Goal: Information Seeking & Learning: Learn about a topic

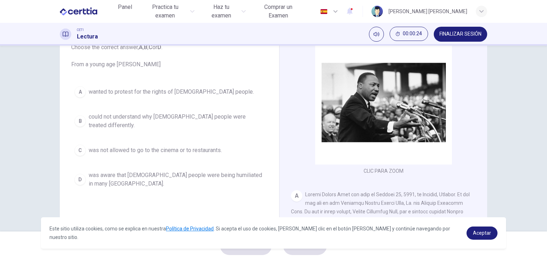
scroll to position [71, 0]
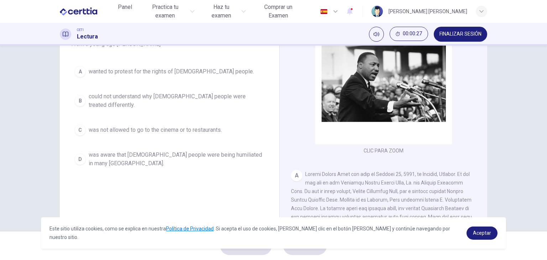
click at [501, 112] on div "Question 1 Choose the correct answer, A , B , C or D . From a young age [PERSON…" at bounding box center [273, 139] width 547 height 186
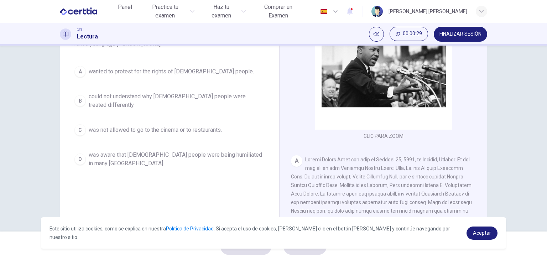
scroll to position [36, 0]
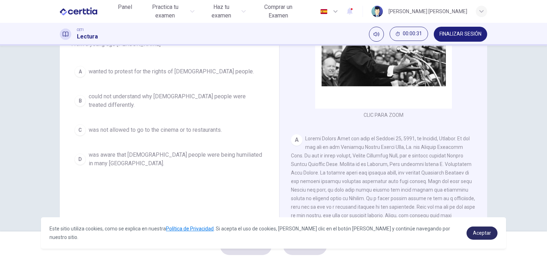
click at [488, 236] on span "Aceptar" at bounding box center [482, 233] width 18 height 6
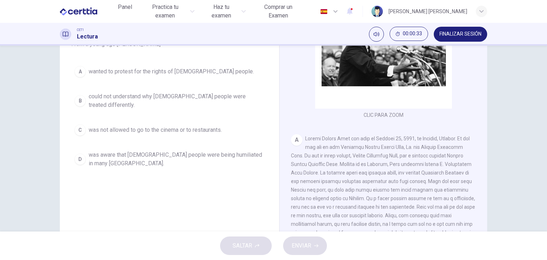
scroll to position [90, 0]
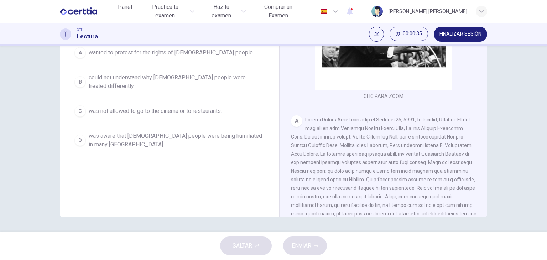
click at [483, 213] on div "CLIC PARA ZOOM Clic para zoom A B Returning to the South to become [DEMOGRAPHIC…" at bounding box center [388, 109] width 194 height 216
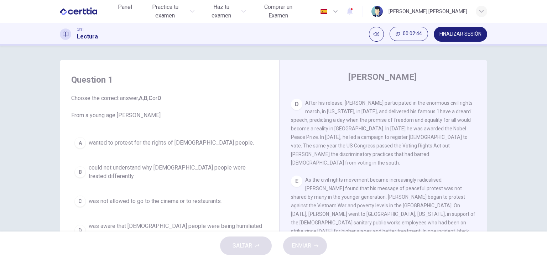
scroll to position [36, 0]
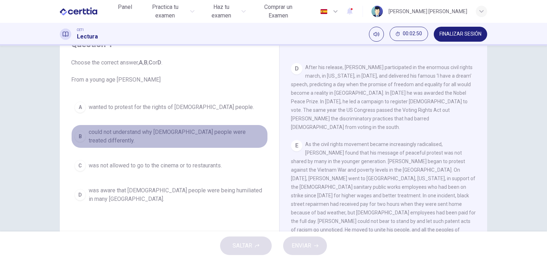
click at [81, 133] on div "B" at bounding box center [79, 136] width 11 height 11
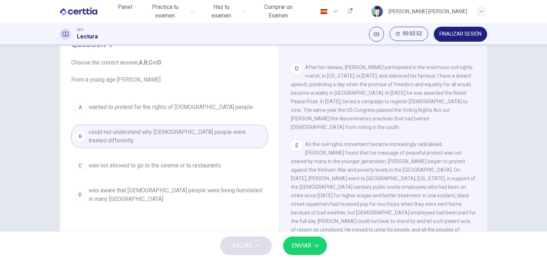
click at [306, 246] on span "ENVIAR" at bounding box center [301, 246] width 20 height 10
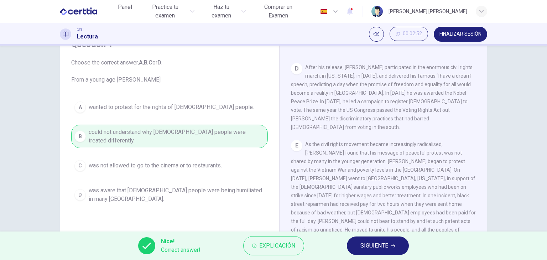
click at [386, 244] on span "SIGUIENTE" at bounding box center [374, 246] width 28 height 10
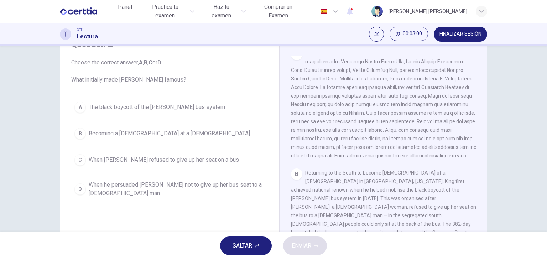
scroll to position [228, 0]
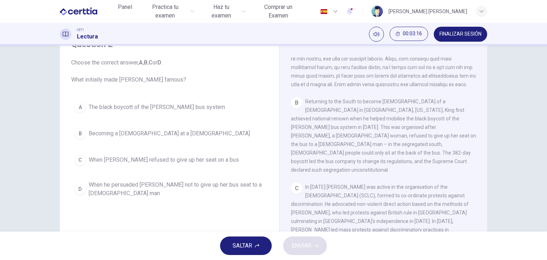
click at [80, 105] on div "A" at bounding box center [79, 106] width 11 height 11
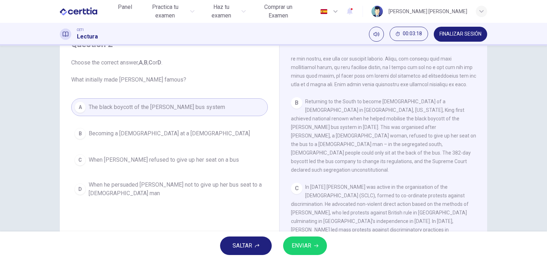
click at [300, 242] on span "ENVIAR" at bounding box center [301, 246] width 20 height 10
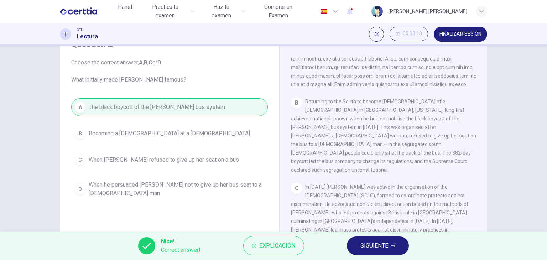
click at [386, 245] on span "SIGUIENTE" at bounding box center [374, 246] width 28 height 10
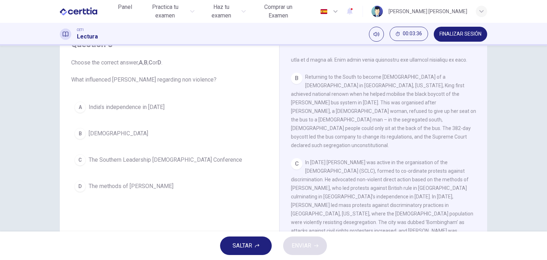
scroll to position [263, 0]
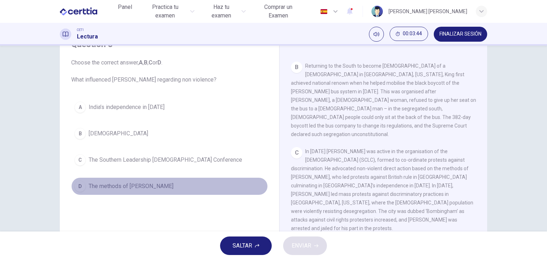
click at [125, 187] on span "The methods of [PERSON_NAME]" at bounding box center [131, 186] width 85 height 9
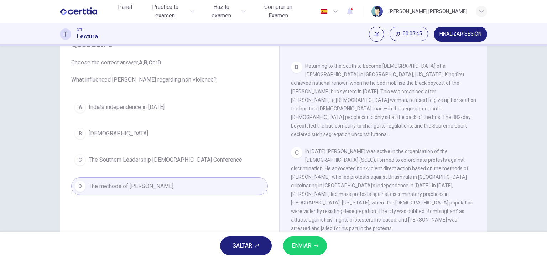
click at [299, 245] on span "ENVIAR" at bounding box center [301, 246] width 20 height 10
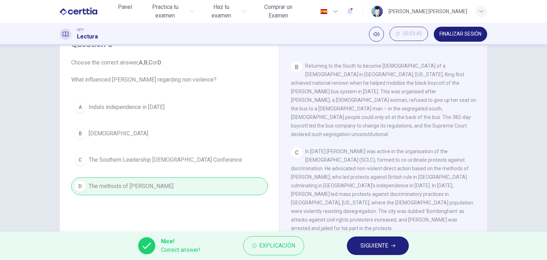
click at [379, 251] on button "SIGUIENTE" at bounding box center [378, 245] width 62 height 19
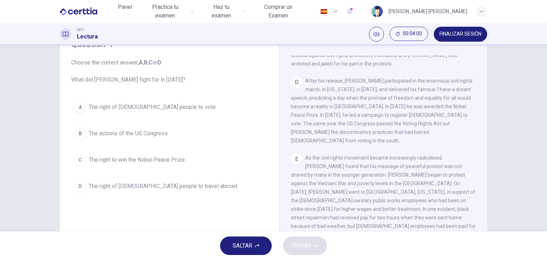
scroll to position [417, 0]
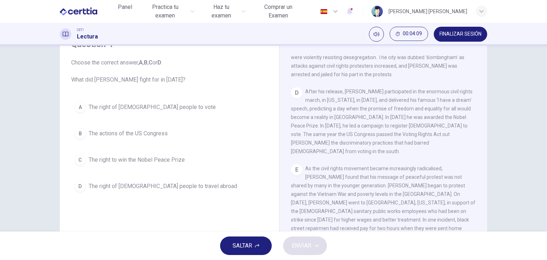
click at [127, 104] on span "The right of [DEMOGRAPHIC_DATA] people to vote" at bounding box center [152, 107] width 127 height 9
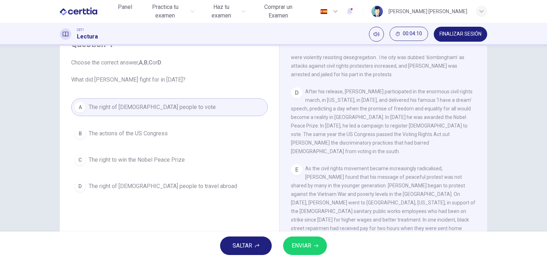
click at [309, 241] on span "ENVIAR" at bounding box center [301, 246] width 20 height 10
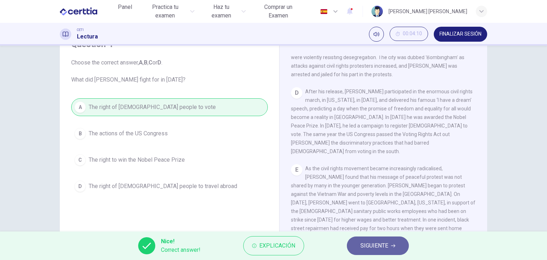
click at [355, 248] on button "SIGUIENTE" at bounding box center [378, 245] width 62 height 19
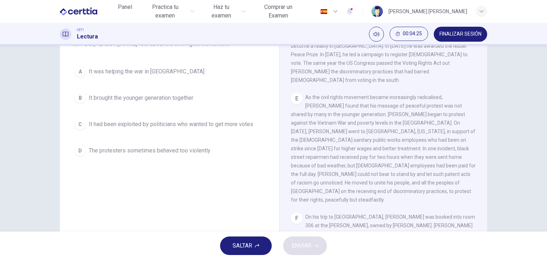
scroll to position [36, 0]
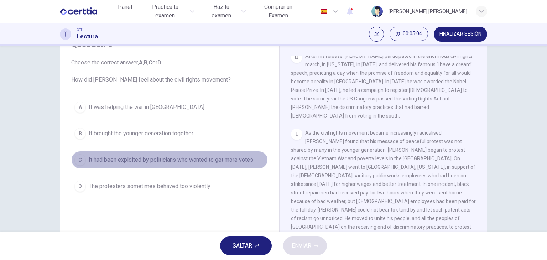
click at [181, 160] on span "It had been exploited by politicians who wanted to get more votes" at bounding box center [171, 160] width 164 height 9
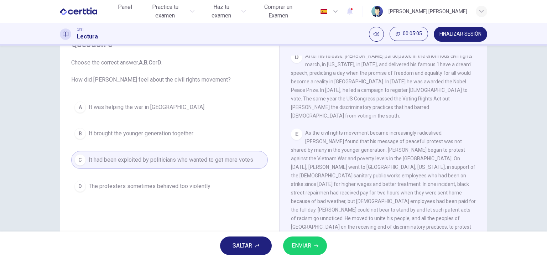
click at [312, 248] on button "ENVIAR" at bounding box center [305, 245] width 44 height 19
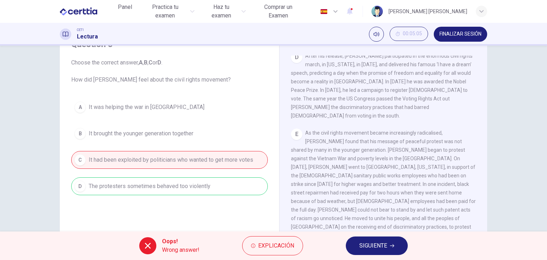
drag, startPoint x: 363, startPoint y: 242, endPoint x: 364, endPoint y: 246, distance: 4.1
click at [364, 246] on span "SIGUIENTE" at bounding box center [373, 246] width 28 height 10
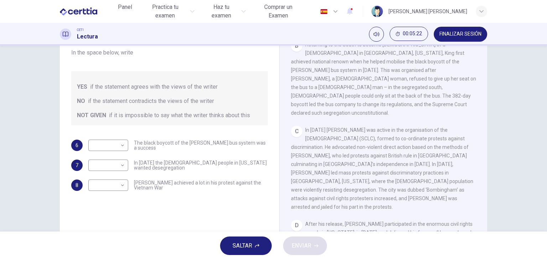
scroll to position [214, 0]
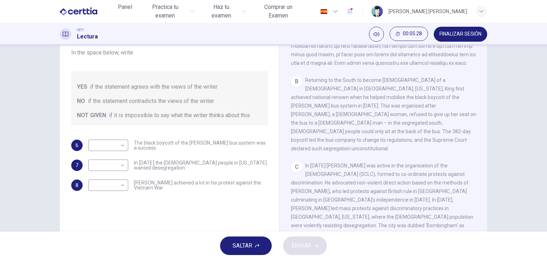
drag, startPoint x: 302, startPoint y: 84, endPoint x: 360, endPoint y: 85, distance: 58.7
click at [360, 85] on div "B Returning to the South to become [DEMOGRAPHIC_DATA] of a [DEMOGRAPHIC_DATA] i…" at bounding box center [383, 114] width 185 height 77
drag, startPoint x: 362, startPoint y: 84, endPoint x: 404, endPoint y: 86, distance: 42.1
click at [404, 86] on span "Returning to the South to become [DEMOGRAPHIC_DATA] of a [DEMOGRAPHIC_DATA] in …" at bounding box center [383, 114] width 185 height 74
click at [121, 147] on body "Este sitio utiliza cookies, como se explica en nuestra Política de Privacidad .…" at bounding box center [273, 130] width 547 height 260
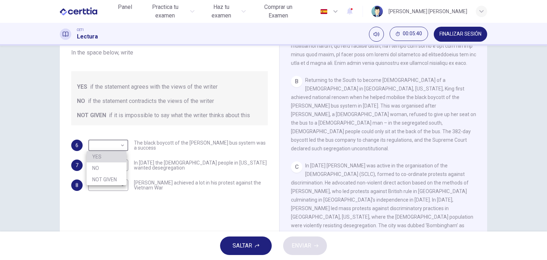
click at [115, 154] on li "YES" at bounding box center [106, 156] width 40 height 11
type input "***"
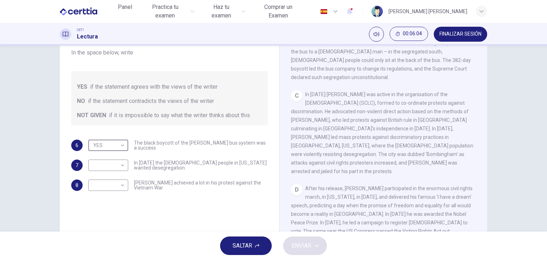
scroll to position [249, 0]
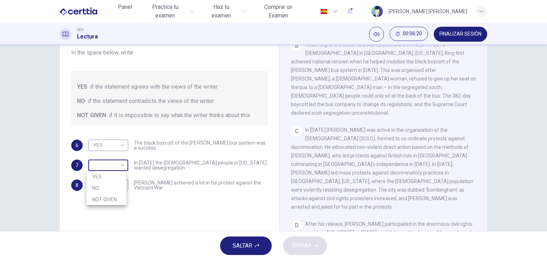
click at [111, 162] on body "Este sitio utiliza cookies, como se explica en nuestra Política de Privacidad .…" at bounding box center [273, 130] width 547 height 260
click at [108, 191] on li "NO" at bounding box center [106, 187] width 40 height 11
type input "**"
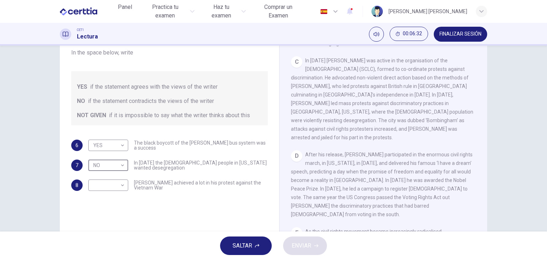
scroll to position [356, 0]
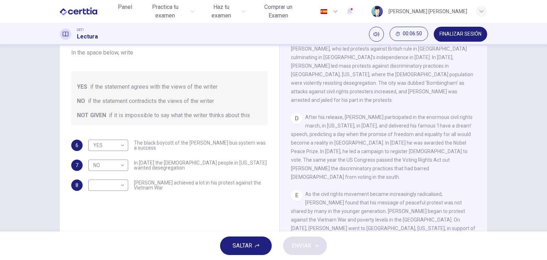
drag, startPoint x: 394, startPoint y: 151, endPoint x: 334, endPoint y: 132, distance: 62.7
click at [334, 132] on div "D After his release, [PERSON_NAME] participated in the enormous civil rights ma…" at bounding box center [383, 147] width 185 height 68
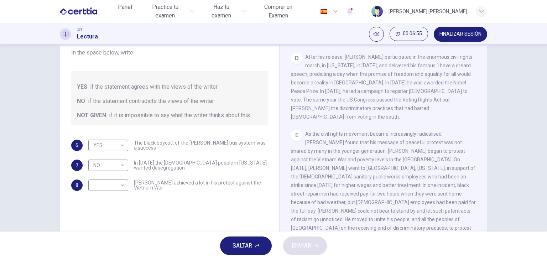
scroll to position [427, 0]
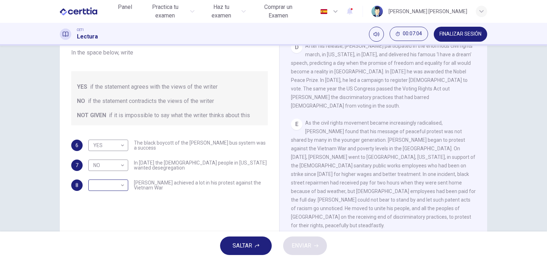
click at [113, 185] on body "Este sitio utiliza cookies, como se explica en nuestra Política de Privacidad .…" at bounding box center [273, 130] width 547 height 260
click at [116, 197] on li "YES" at bounding box center [106, 196] width 40 height 11
type input "***"
click at [301, 243] on span "ENVIAR" at bounding box center [301, 246] width 20 height 10
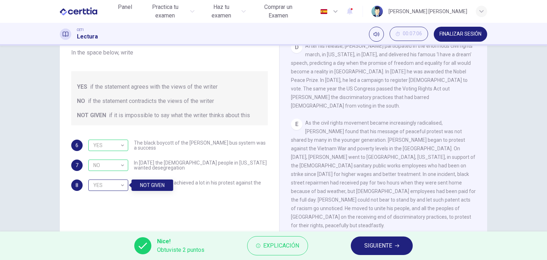
click at [123, 186] on div "YES" at bounding box center [106, 185] width 37 height 20
click at [123, 185] on div "YES" at bounding box center [106, 185] width 37 height 20
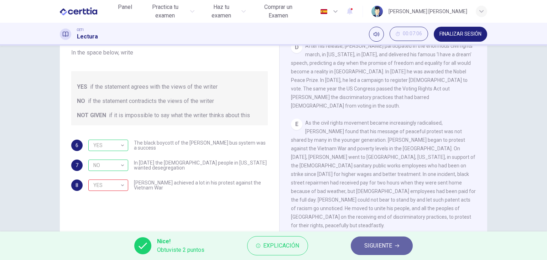
click at [383, 244] on span "SIGUIENTE" at bounding box center [378, 246] width 28 height 10
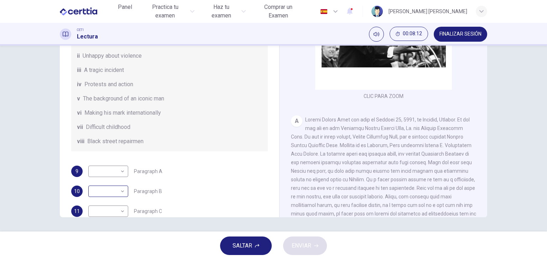
scroll to position [54, 0]
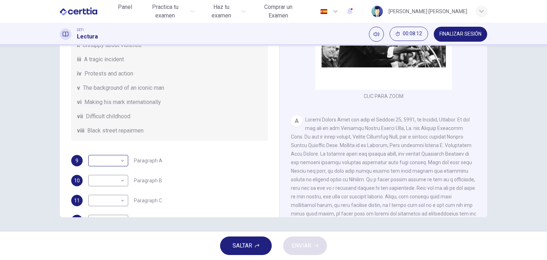
click at [120, 167] on body "Este sitio utiliza cookies, como se explica en nuestra Política de Privacidad .…" at bounding box center [273, 130] width 547 height 260
click at [101, 214] on li "v" at bounding box center [106, 214] width 40 height 11
type input "*"
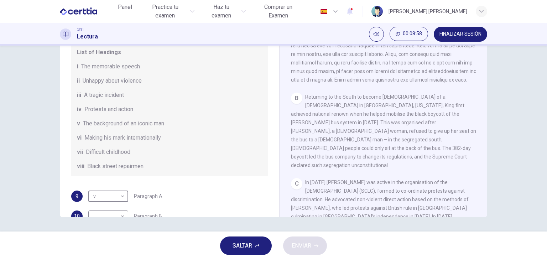
scroll to position [90, 0]
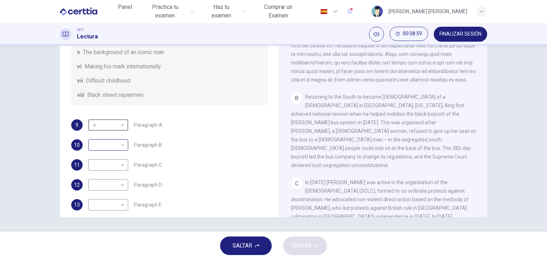
click at [120, 154] on body "Este sitio utiliza cookies, como se explica en nuestra Política de Privacidad .…" at bounding box center [273, 130] width 547 height 260
click at [104, 225] on li "vi" at bounding box center [106, 221] width 40 height 11
type input "**"
click at [241, 143] on div "9 v * ​ Paragraph A 10 vi ** ​ Paragraph B 11 ​ ​ Paragraph C 12 ​ ​ Paragraph …" at bounding box center [169, 174] width 196 height 111
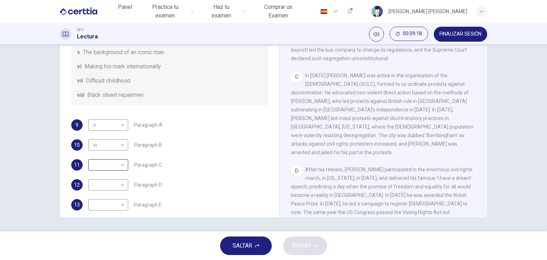
click at [104, 171] on body "Este sitio utiliza cookies, como se explica en nuestra Política de Privacidad .…" at bounding box center [273, 130] width 547 height 260
click at [97, 200] on li "iv" at bounding box center [106, 202] width 40 height 11
type input "**"
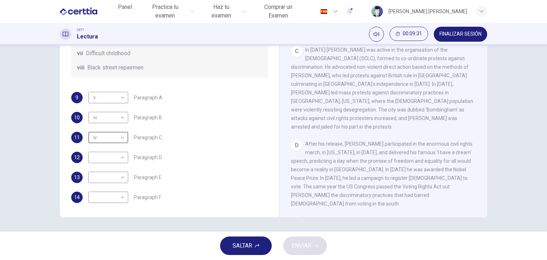
scroll to position [125, 0]
click at [114, 165] on body "Este sitio utiliza cookies, como se explica en nuestra Política de Privacidad .…" at bounding box center [273, 130] width 547 height 260
click at [104, 171] on li "i" at bounding box center [106, 168] width 40 height 11
type input "*"
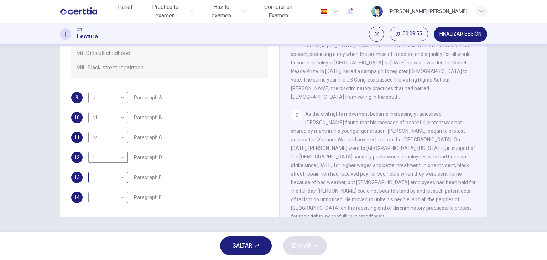
click at [111, 180] on body "Este sitio utiliza cookies, como se explica en nuestra Política de Privacidad .…" at bounding box center [273, 130] width 547 height 260
click at [112, 182] on li "ii" at bounding box center [106, 179] width 40 height 11
type input "**"
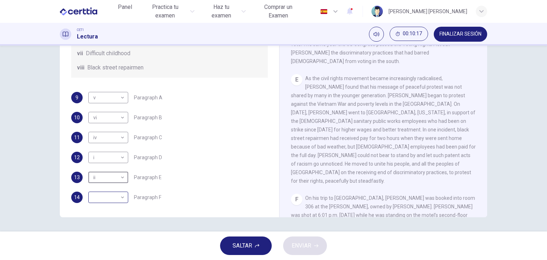
click at [110, 198] on body "Este sitio utiliza cookies, como se explica en nuestra Política de Privacidad .…" at bounding box center [273, 130] width 547 height 260
click at [105, 190] on li "iii" at bounding box center [106, 191] width 40 height 11
type input "***"
click at [306, 244] on span "ENVIAR" at bounding box center [301, 246] width 20 height 10
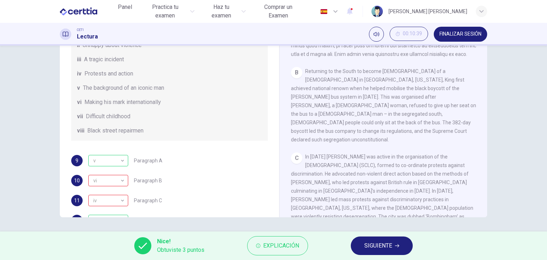
scroll to position [239, 0]
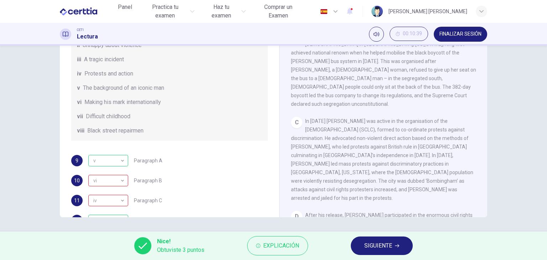
click at [379, 245] on span "SIGUIENTE" at bounding box center [378, 246] width 28 height 10
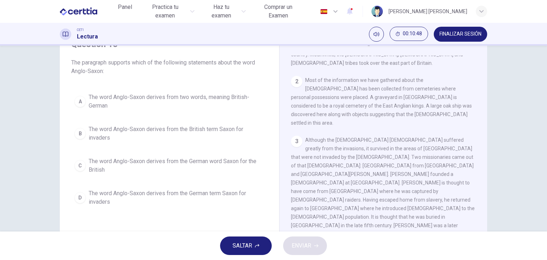
scroll to position [142, 0]
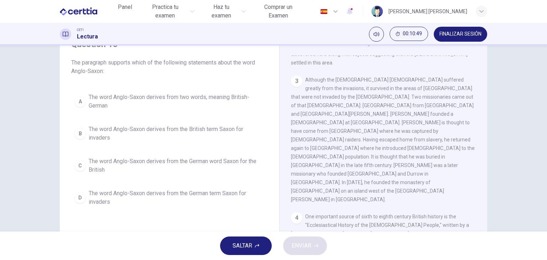
click at [457, 37] on span "FINALIZAR SESIÓN" at bounding box center [460, 34] width 42 height 6
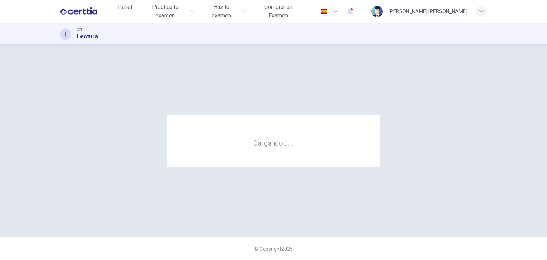
scroll to position [0, 0]
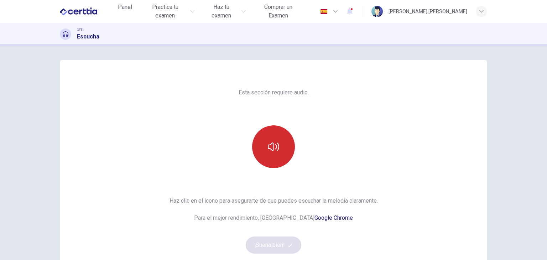
click at [256, 154] on button "button" at bounding box center [273, 146] width 43 height 43
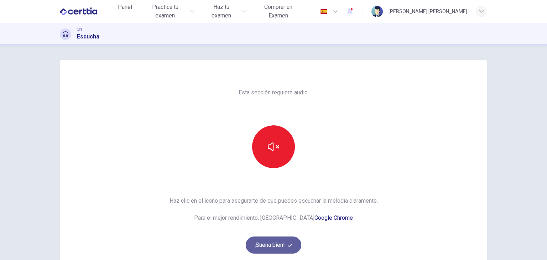
click at [265, 242] on button "¡Suena bien!" at bounding box center [274, 244] width 56 height 17
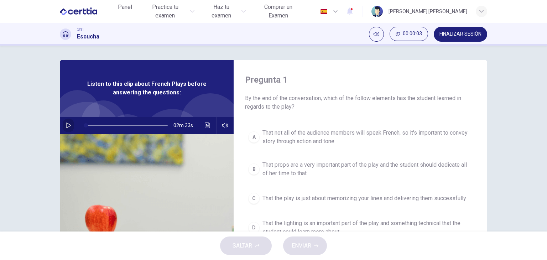
click at [68, 122] on icon "button" at bounding box center [68, 125] width 6 height 6
click at [394, 61] on div "Pregunta 1 By the end of the conversation, which of the follow elements has the…" at bounding box center [359, 183] width 253 height 247
click at [306, 54] on div "Pregunta 1 By the end of the conversation, which of the follow elements has the…" at bounding box center [273, 139] width 547 height 186
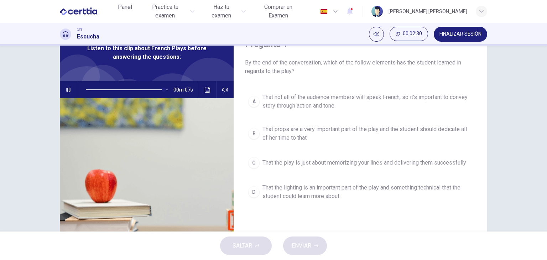
click at [68, 84] on button "button" at bounding box center [68, 89] width 11 height 17
click at [522, 95] on div "Pregunta 1 By the end of the conversation, which of the follow elements has the…" at bounding box center [273, 139] width 547 height 186
click at [66, 90] on icon "button" at bounding box center [68, 90] width 5 height 6
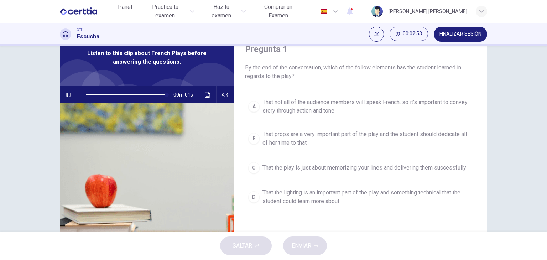
scroll to position [0, 0]
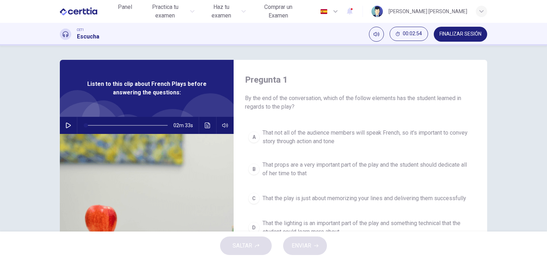
type input "*"
